Goal: Task Accomplishment & Management: Use online tool/utility

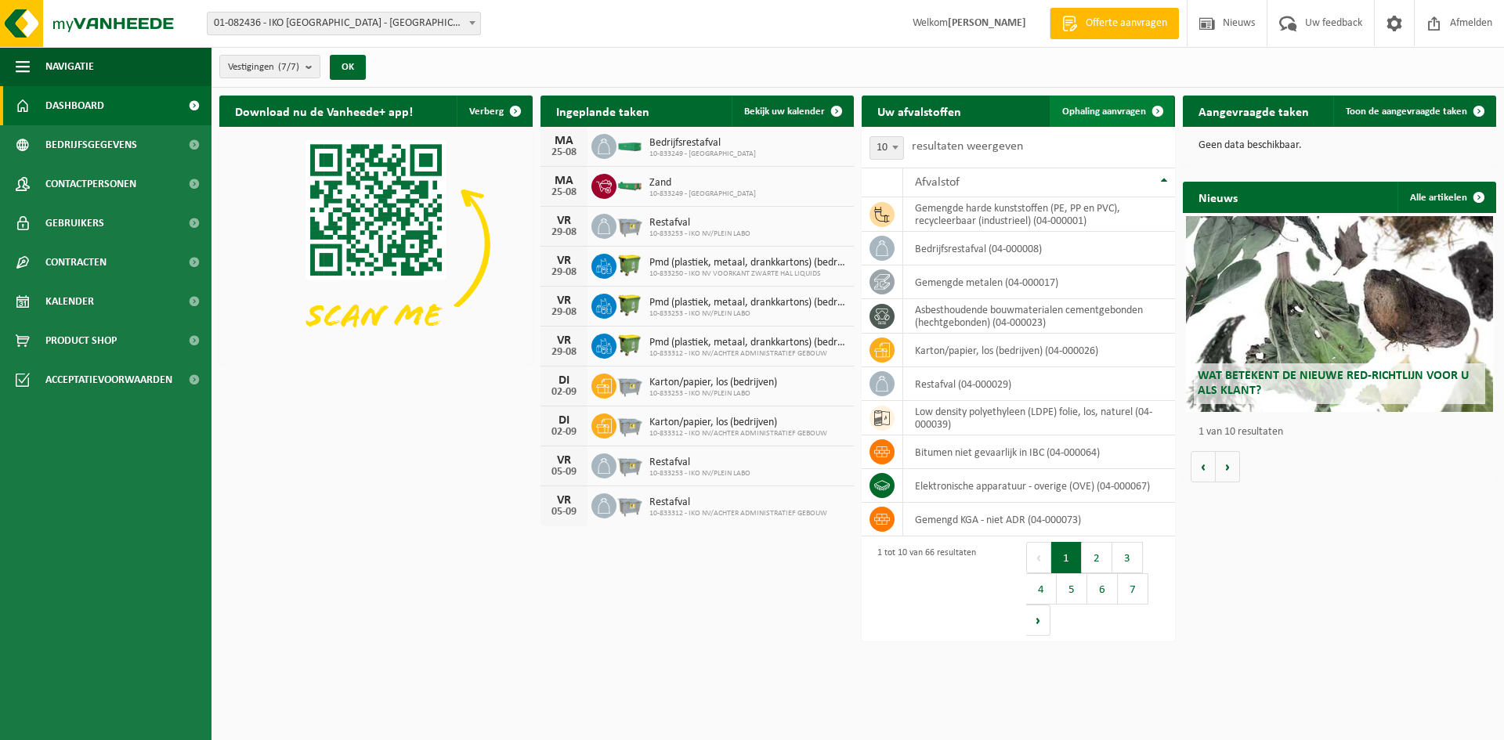
click at [1087, 108] on span "Ophaling aanvragen" at bounding box center [1104, 112] width 84 height 10
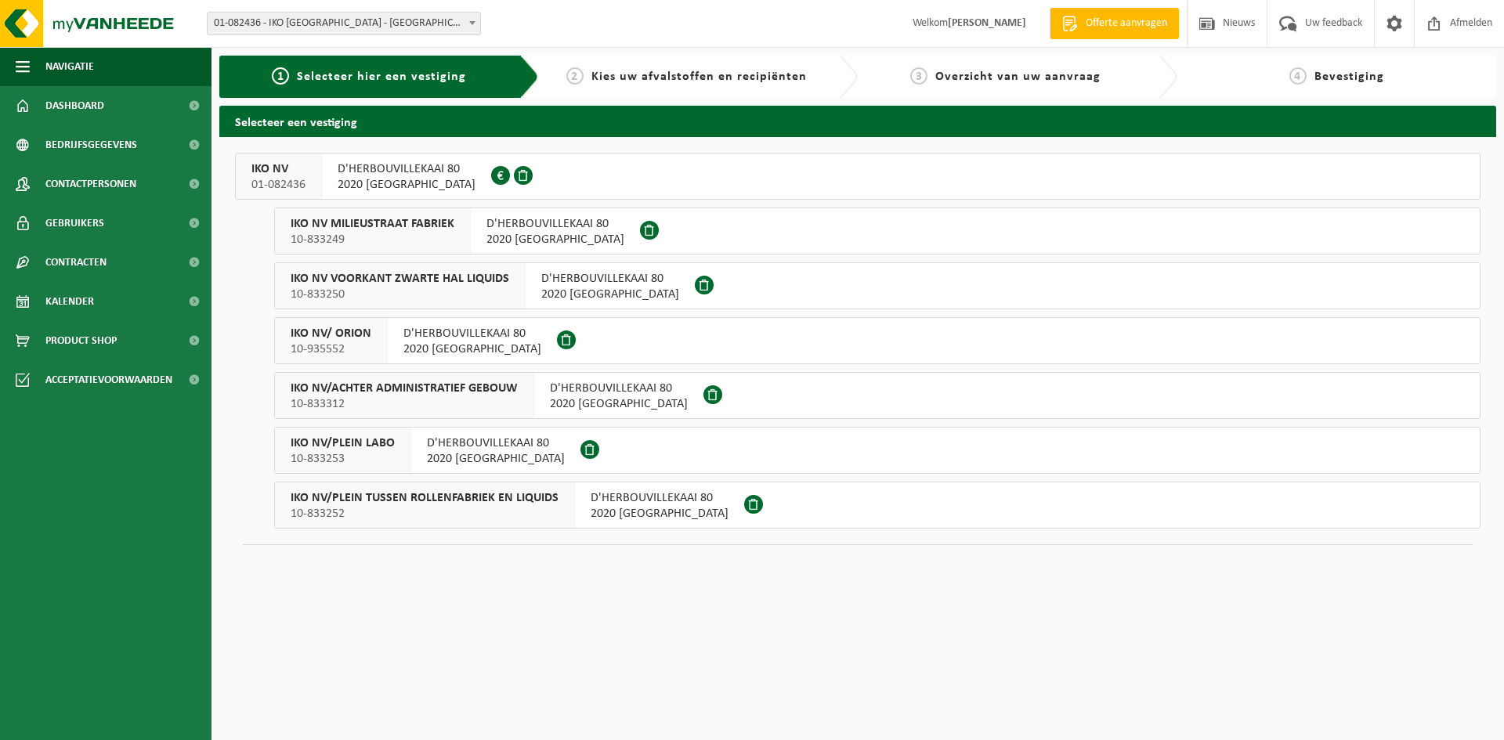
click at [534, 509] on span "10-833252" at bounding box center [425, 514] width 268 height 16
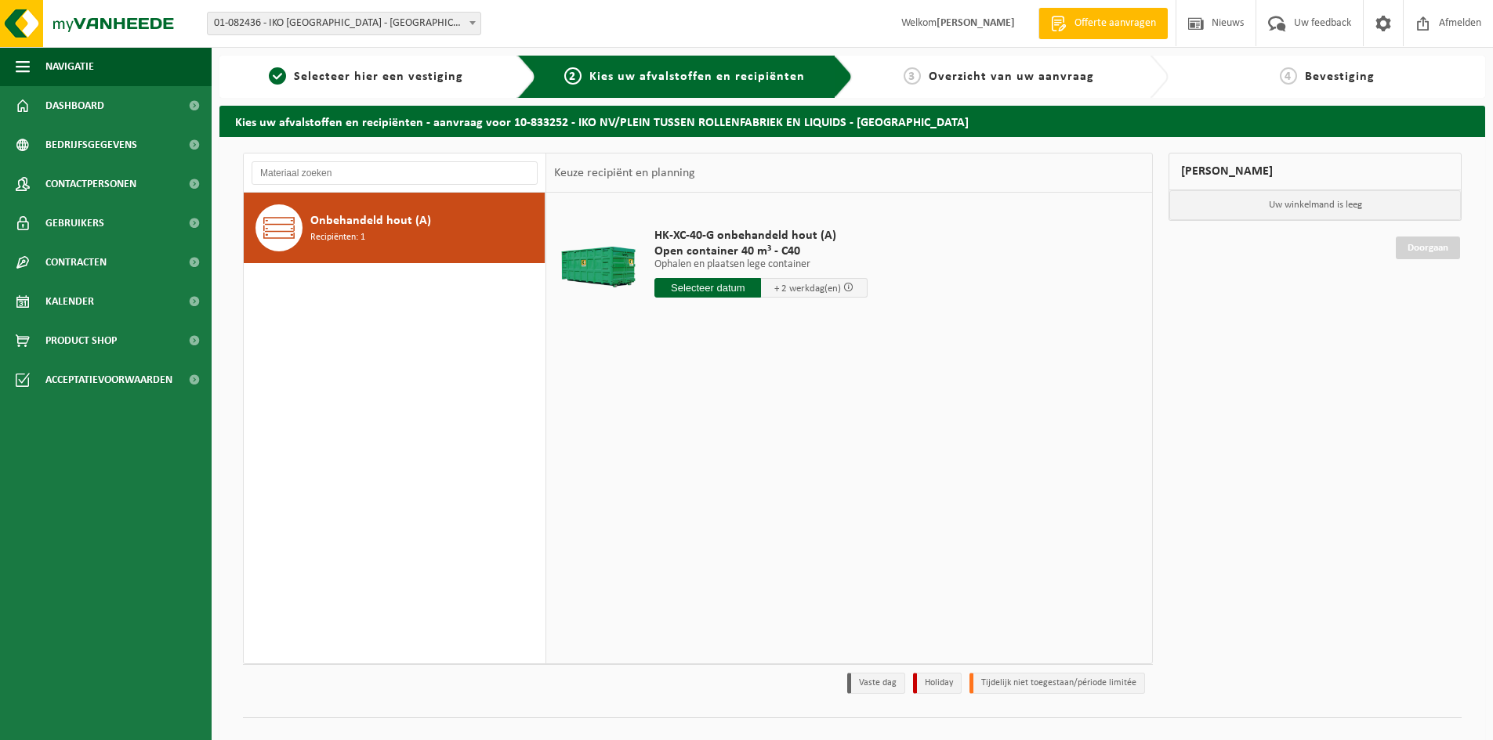
click at [709, 285] on input "text" at bounding box center [707, 288] width 107 height 20
click at [698, 476] on div "26" at bounding box center [695, 477] width 27 height 25
type input "Van 2025-08-26"
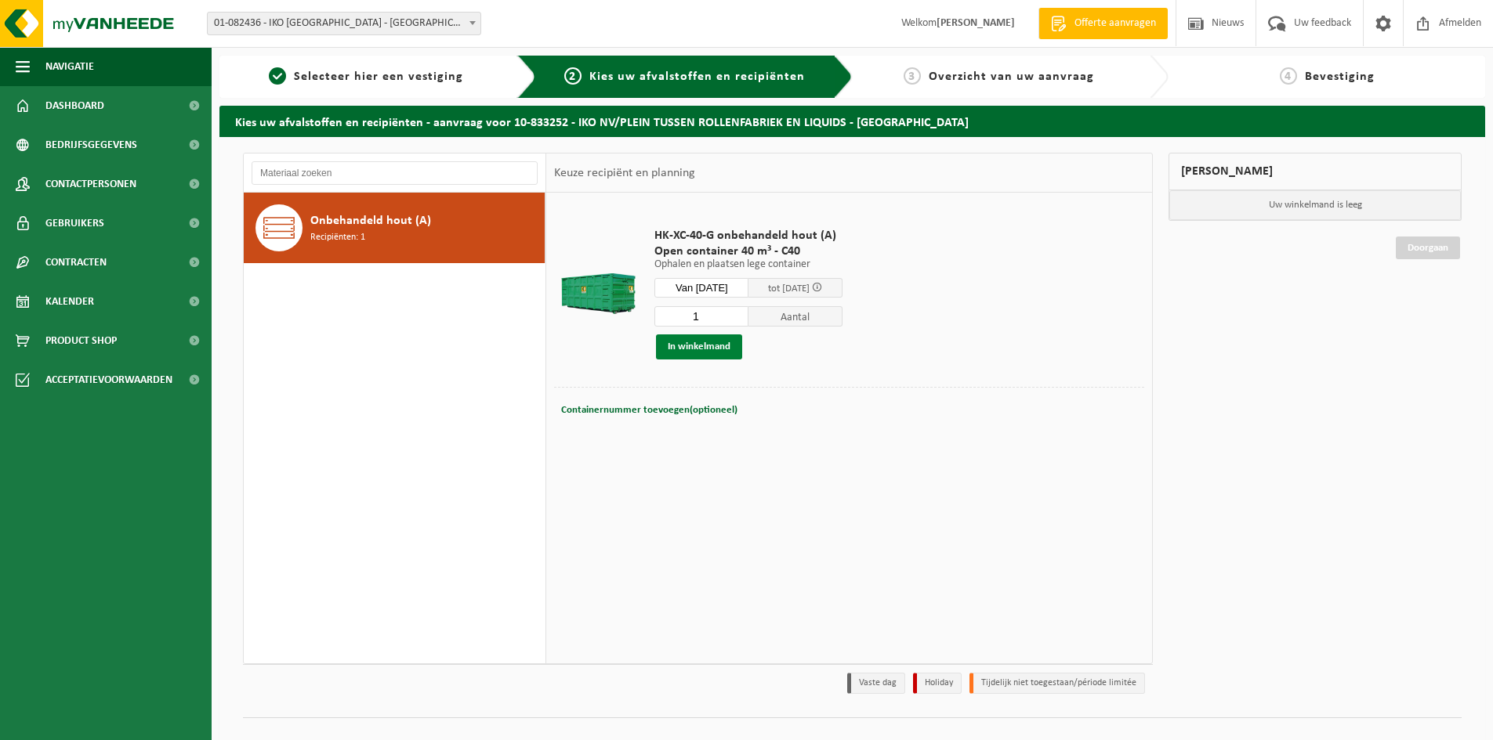
click at [710, 350] on button "In winkelmand" at bounding box center [699, 347] width 86 height 25
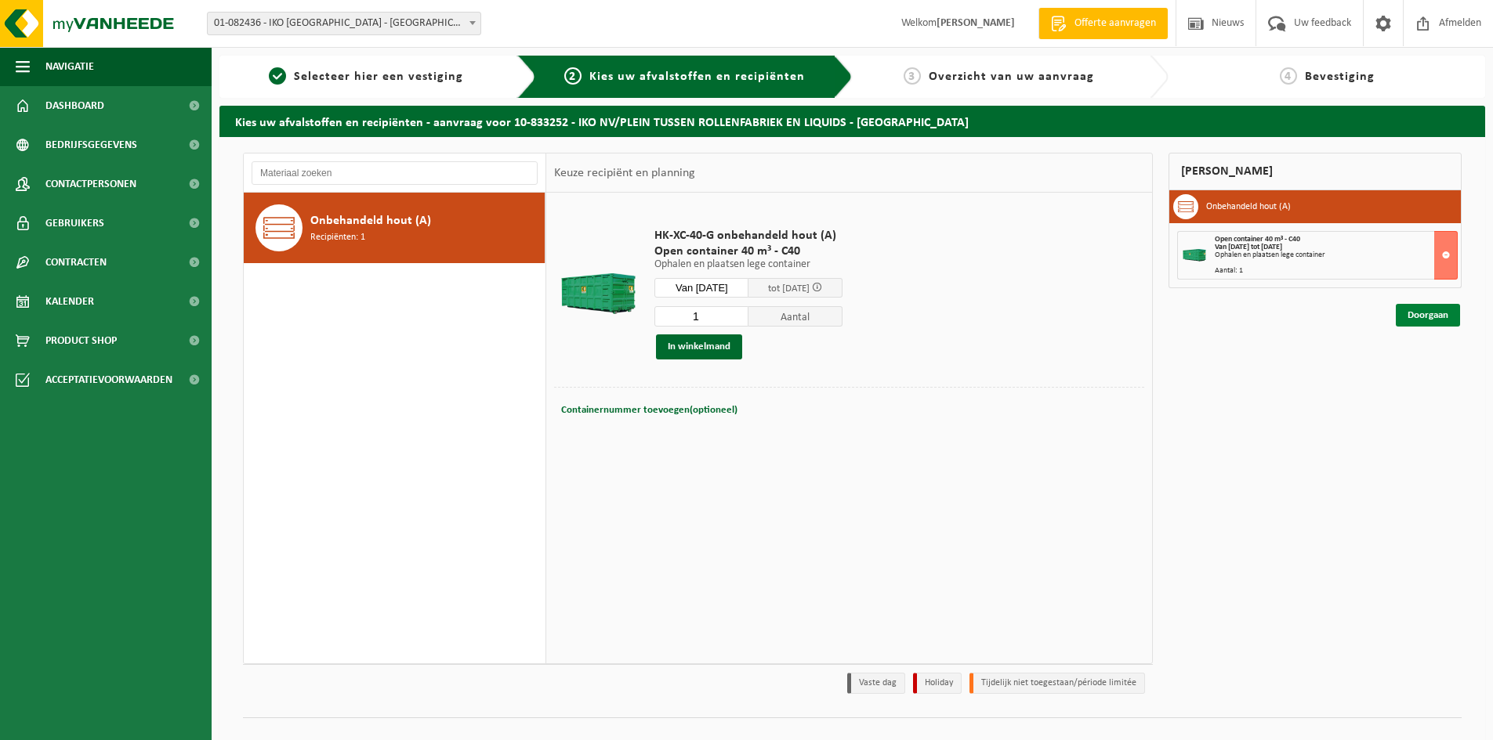
click at [1437, 317] on link "Doorgaan" at bounding box center [1427, 315] width 64 height 23
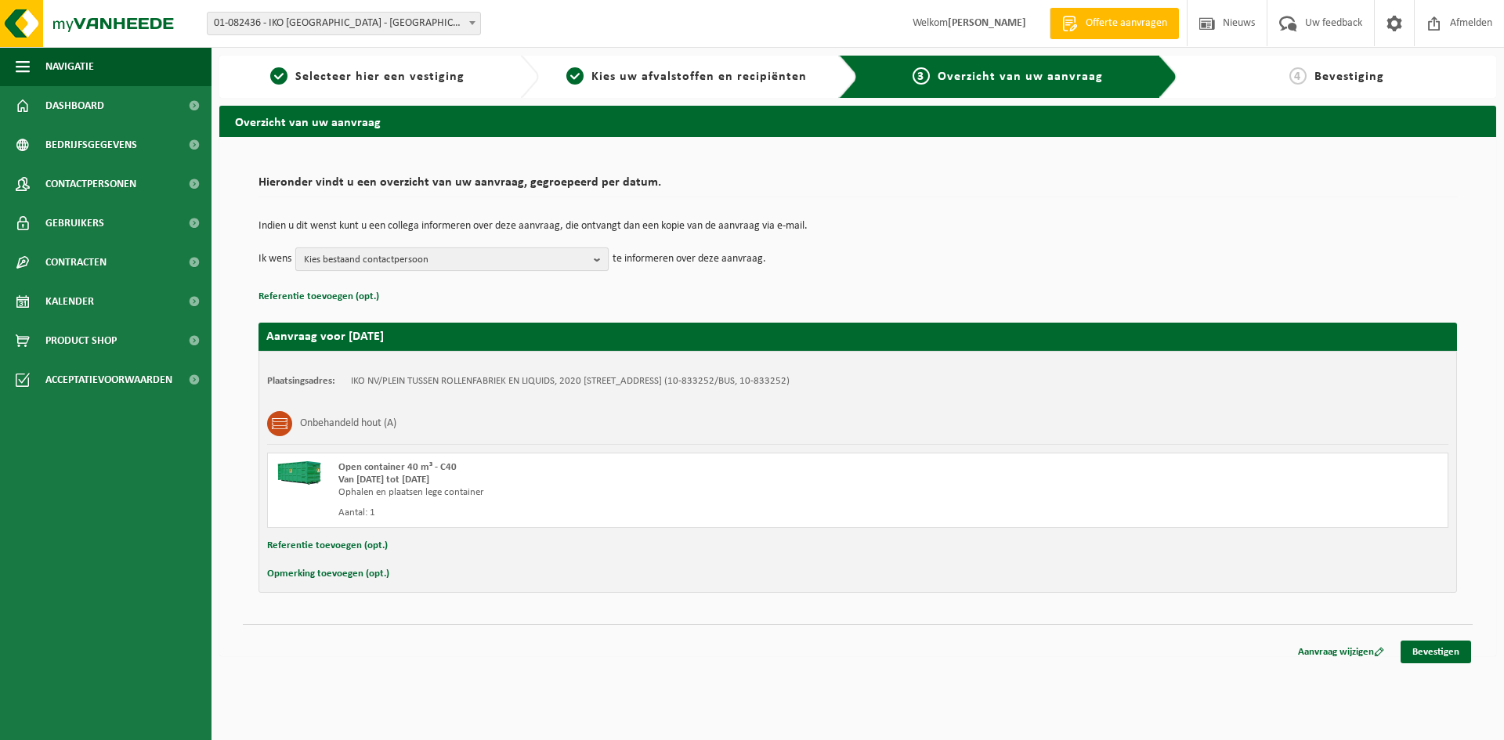
click at [600, 262] on b "button" at bounding box center [601, 259] width 14 height 22
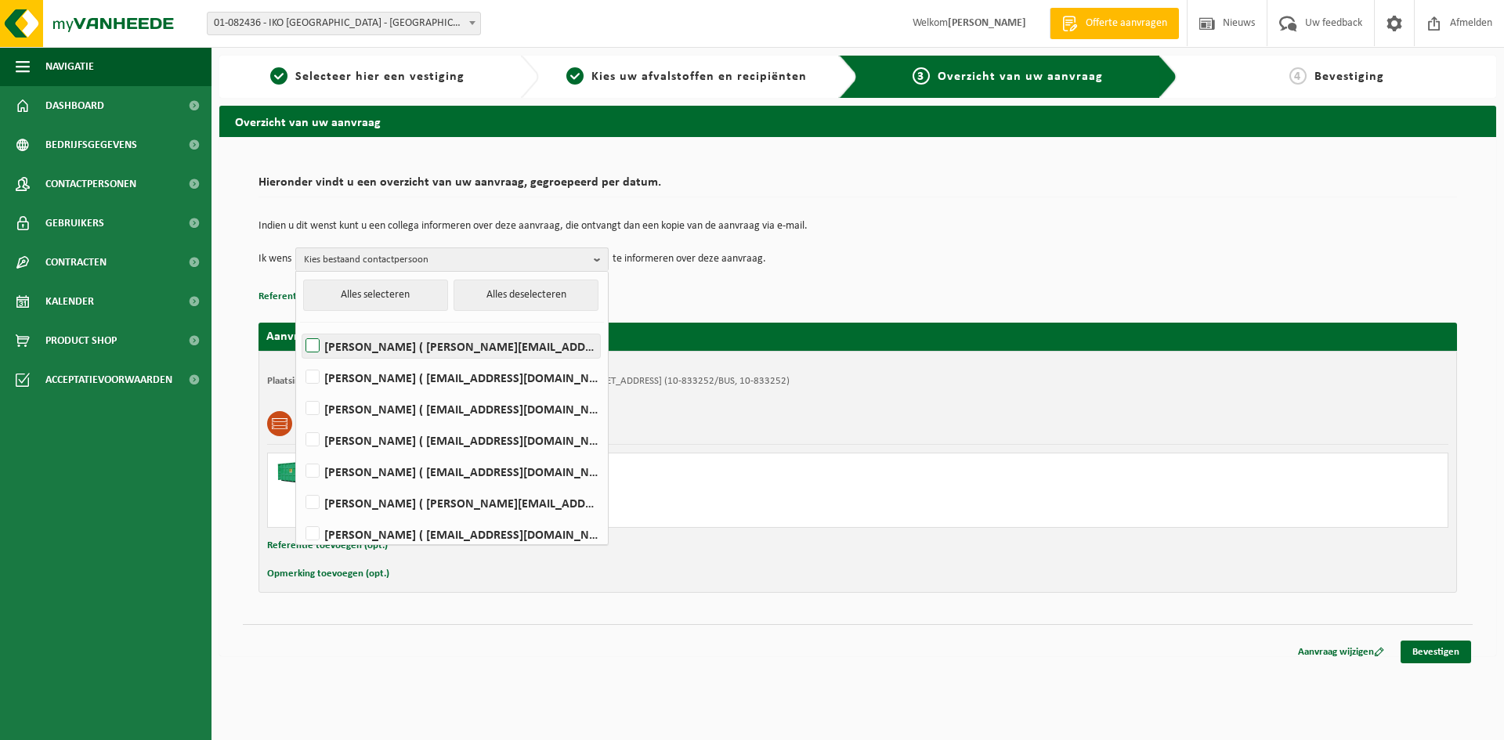
click at [479, 346] on label "KEVIN DE MEYER ( kevin.demeyer@iko.com )" at bounding box center [451, 347] width 298 height 24
click at [300, 327] on input "KEVIN DE MEYER ( kevin.demeyer@iko.com )" at bounding box center [299, 326] width 1 height 1
checkbox input "true"
click at [1115, 280] on div "Indien u dit wenst kunt u een collega informeren over deze aanvraag, die ontvan…" at bounding box center [858, 245] width 1199 height 81
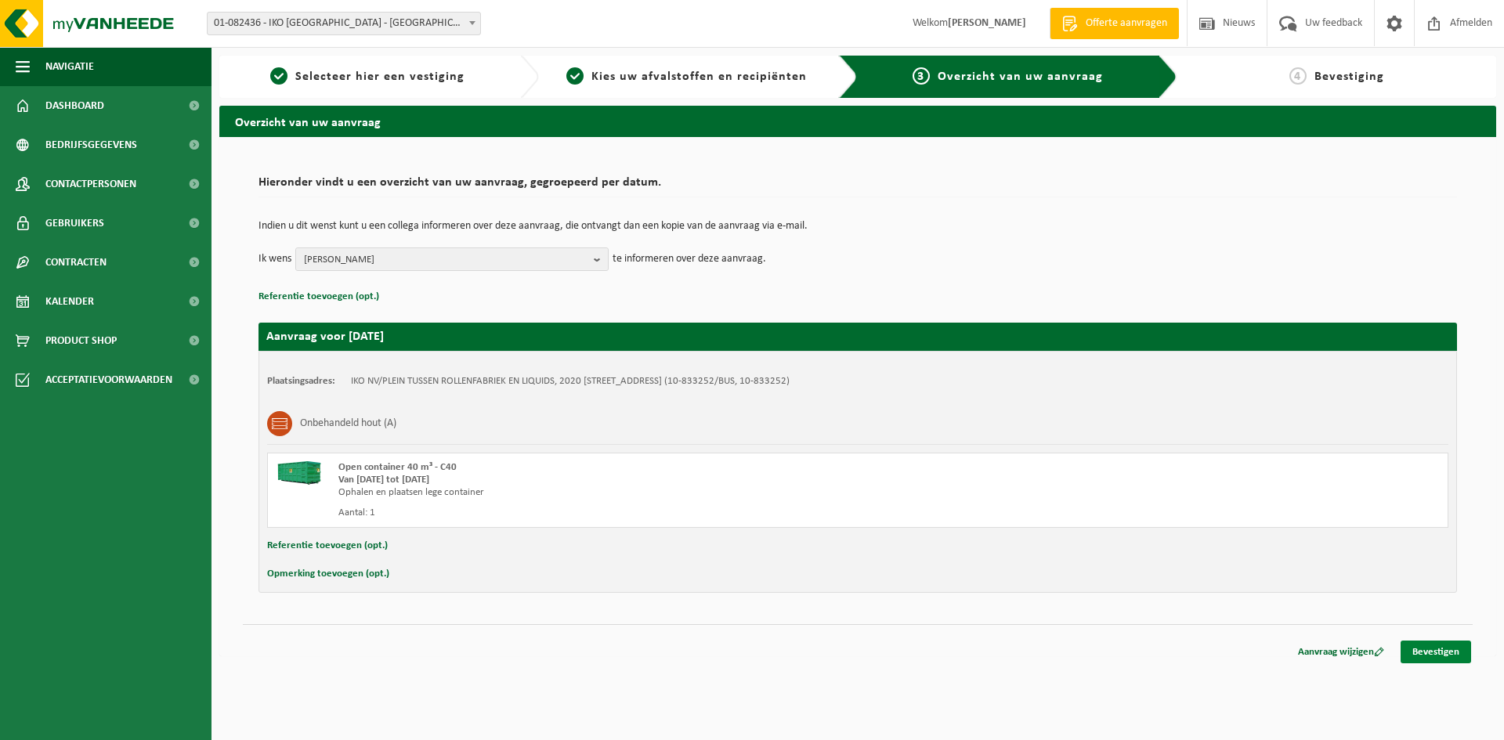
click at [1453, 657] on link "Bevestigen" at bounding box center [1436, 652] width 71 height 23
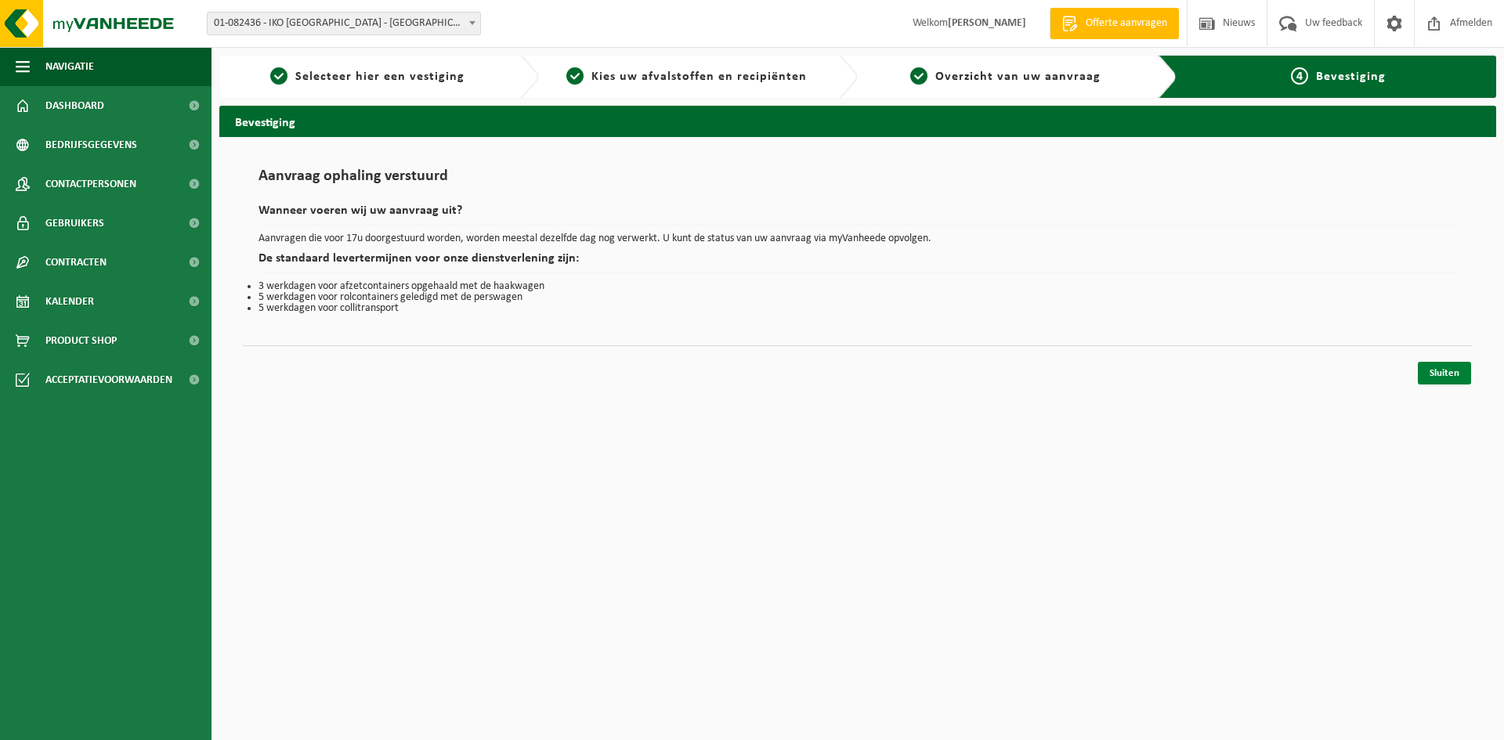
click at [1439, 374] on link "Sluiten" at bounding box center [1444, 373] width 53 height 23
